Goal: Check status

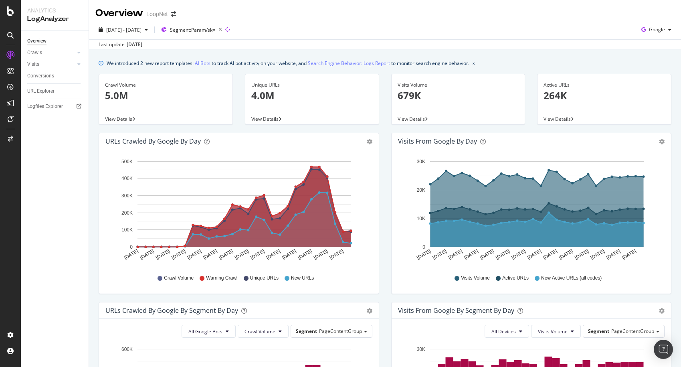
scroll to position [130, 0]
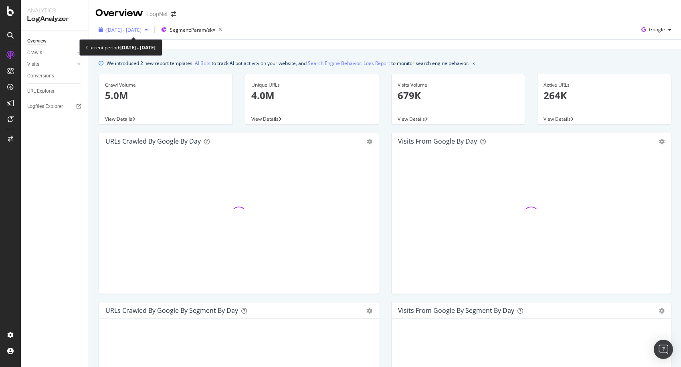
click at [148, 30] on icon "button" at bounding box center [146, 29] width 3 height 5
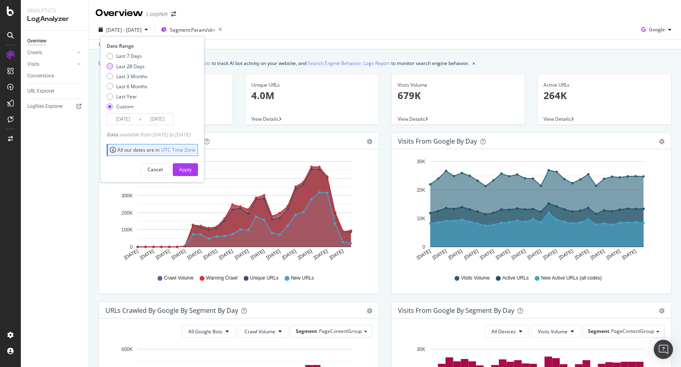
click at [132, 65] on div "Last 28 Days" at bounding box center [130, 66] width 28 height 7
type input "2025/07/22"
type input "2025/08/18"
click at [192, 169] on div "Apply" at bounding box center [185, 169] width 12 height 7
